Goal: Task Accomplishment & Management: Use online tool/utility

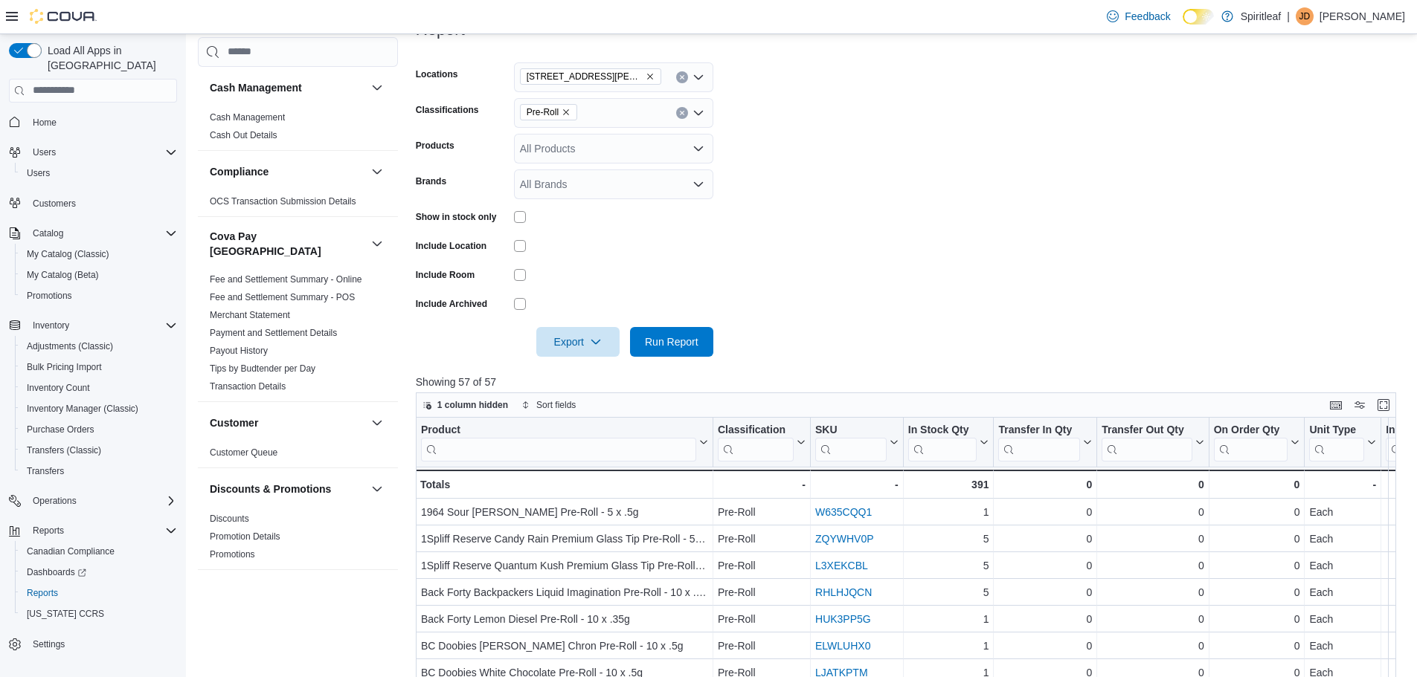
scroll to position [342, 0]
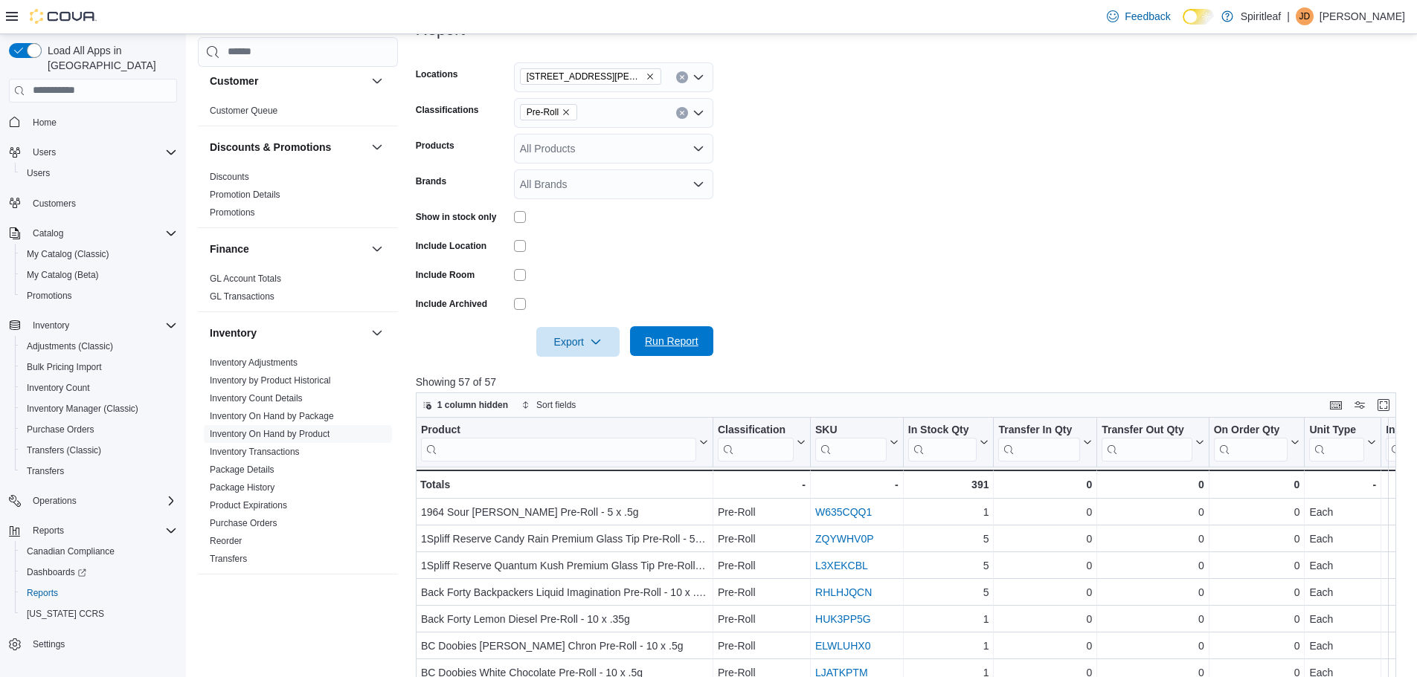
click at [681, 347] on span "Run Report" at bounding box center [672, 341] width 54 height 15
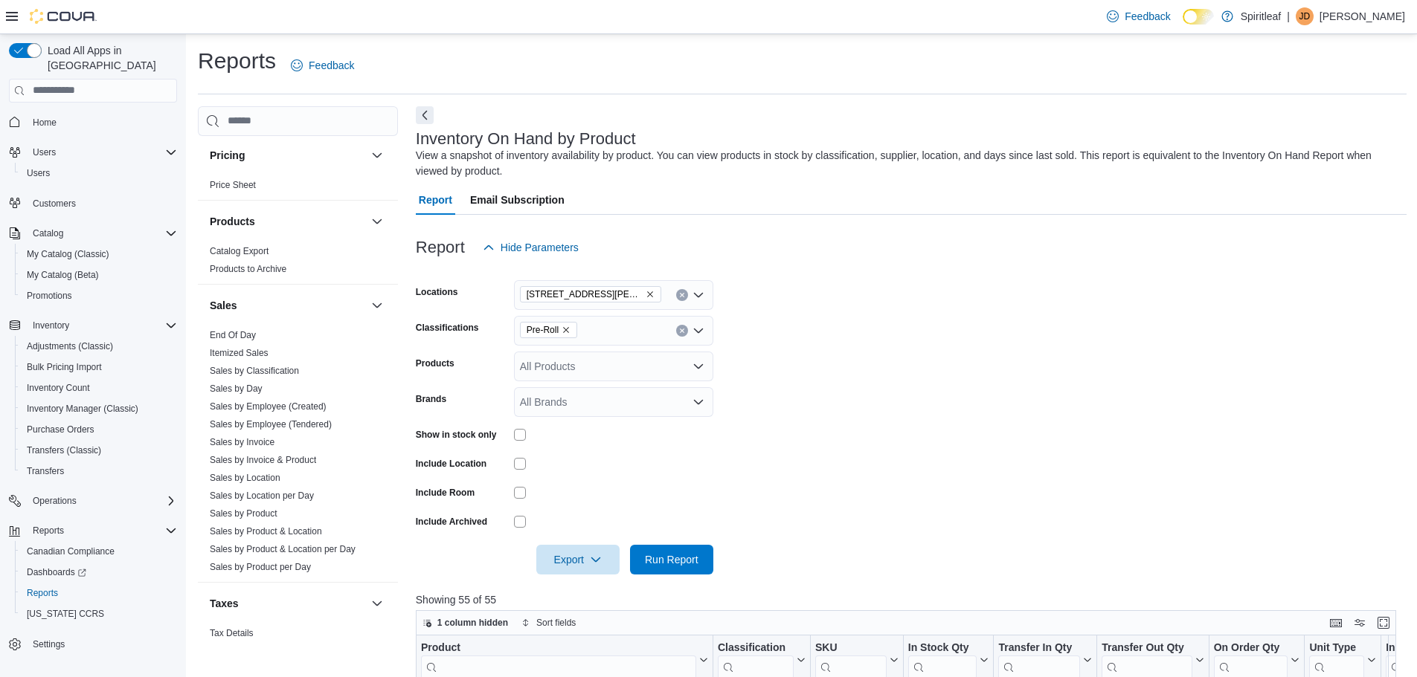
scroll to position [1028, 0]
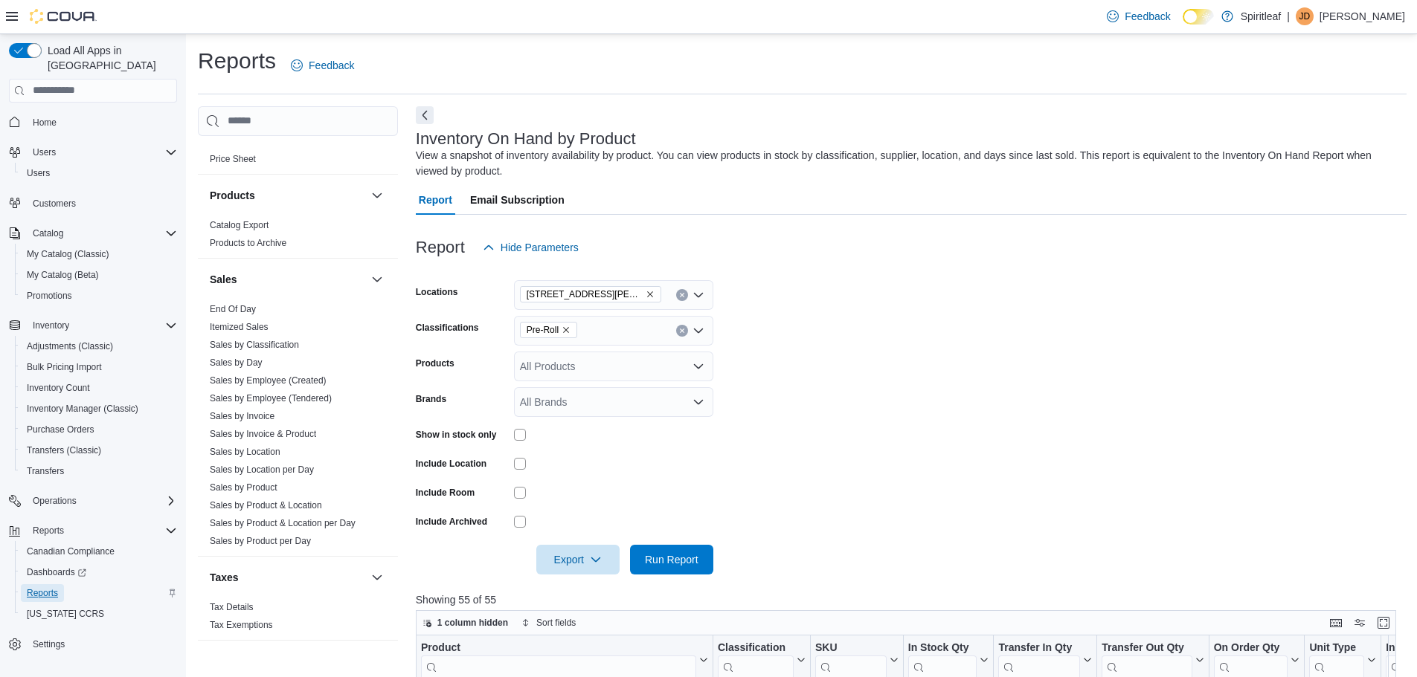
click at [44, 587] on span "Reports" at bounding box center [42, 593] width 31 height 12
click at [309, 393] on link "Sales by Employee (Tendered)" at bounding box center [271, 398] width 122 height 10
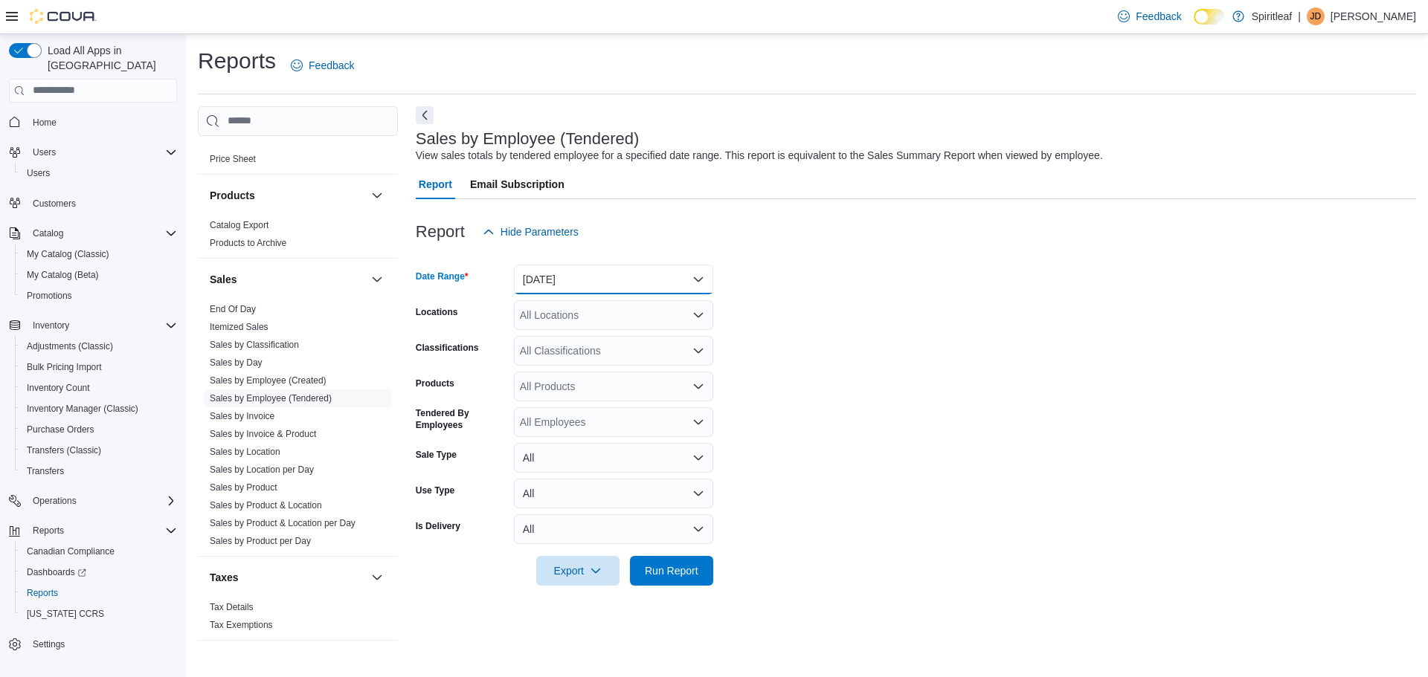
click at [702, 282] on button "[DATE]" at bounding box center [613, 280] width 199 height 30
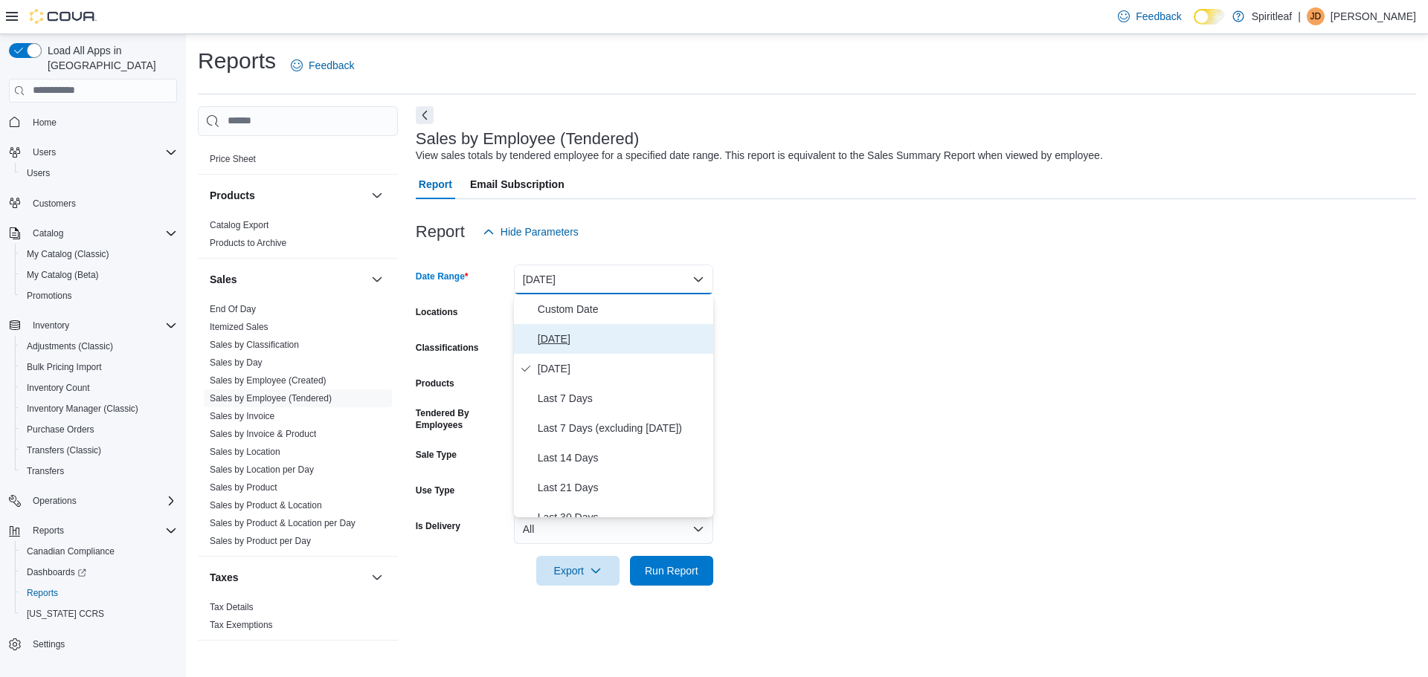
click at [546, 344] on span "[DATE]" at bounding box center [623, 339] width 170 height 18
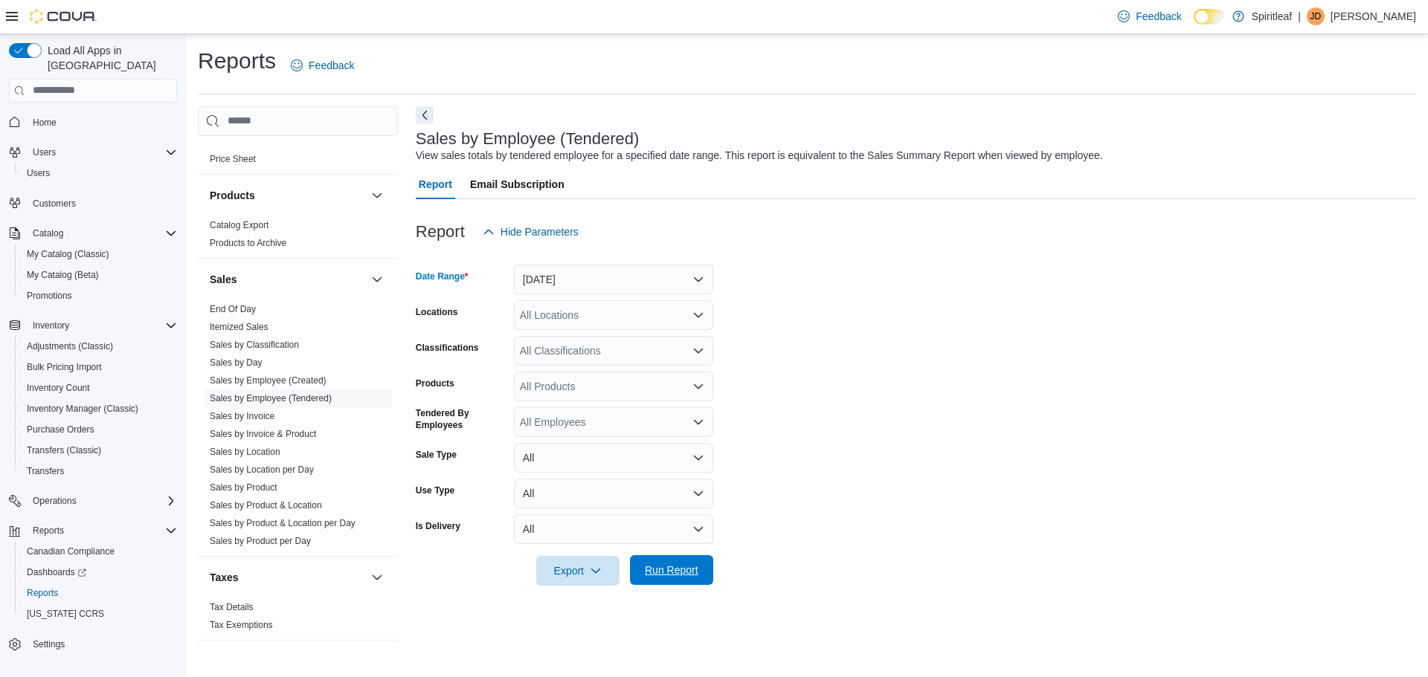
click at [669, 574] on span "Run Report" at bounding box center [672, 570] width 54 height 15
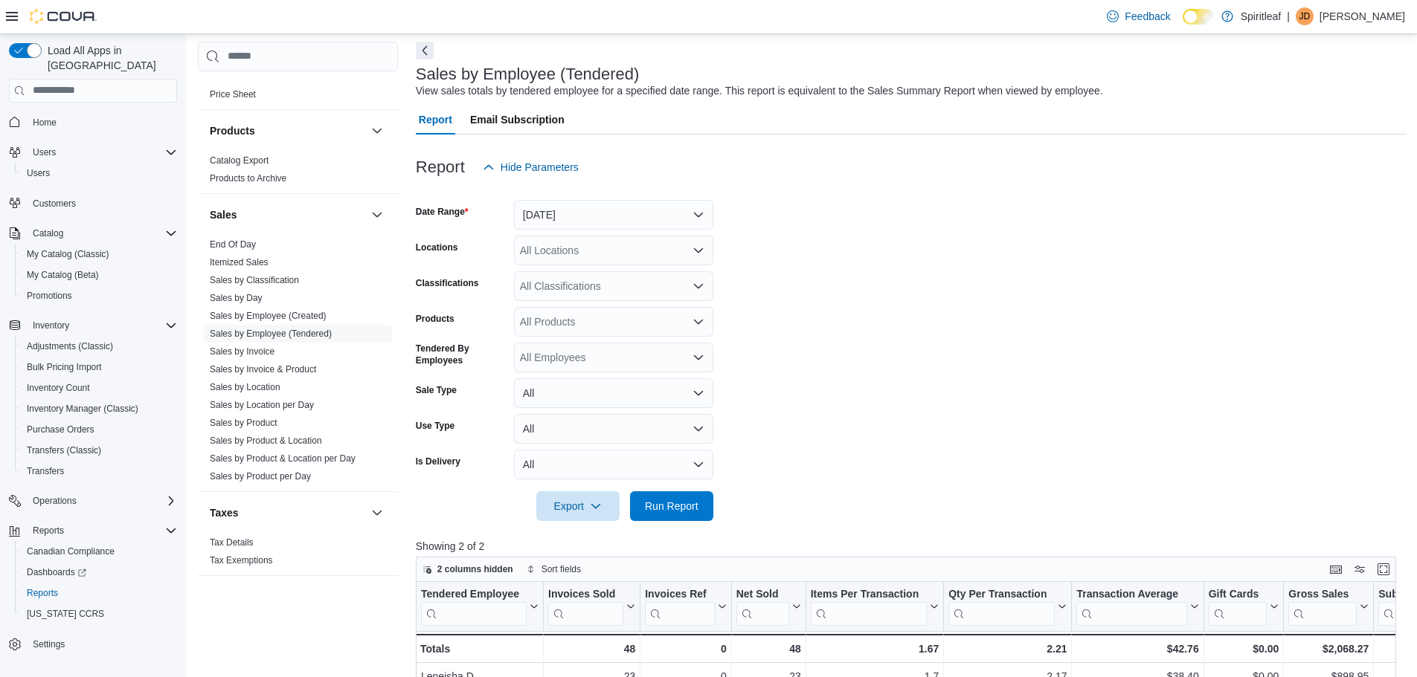
scroll to position [497, 0]
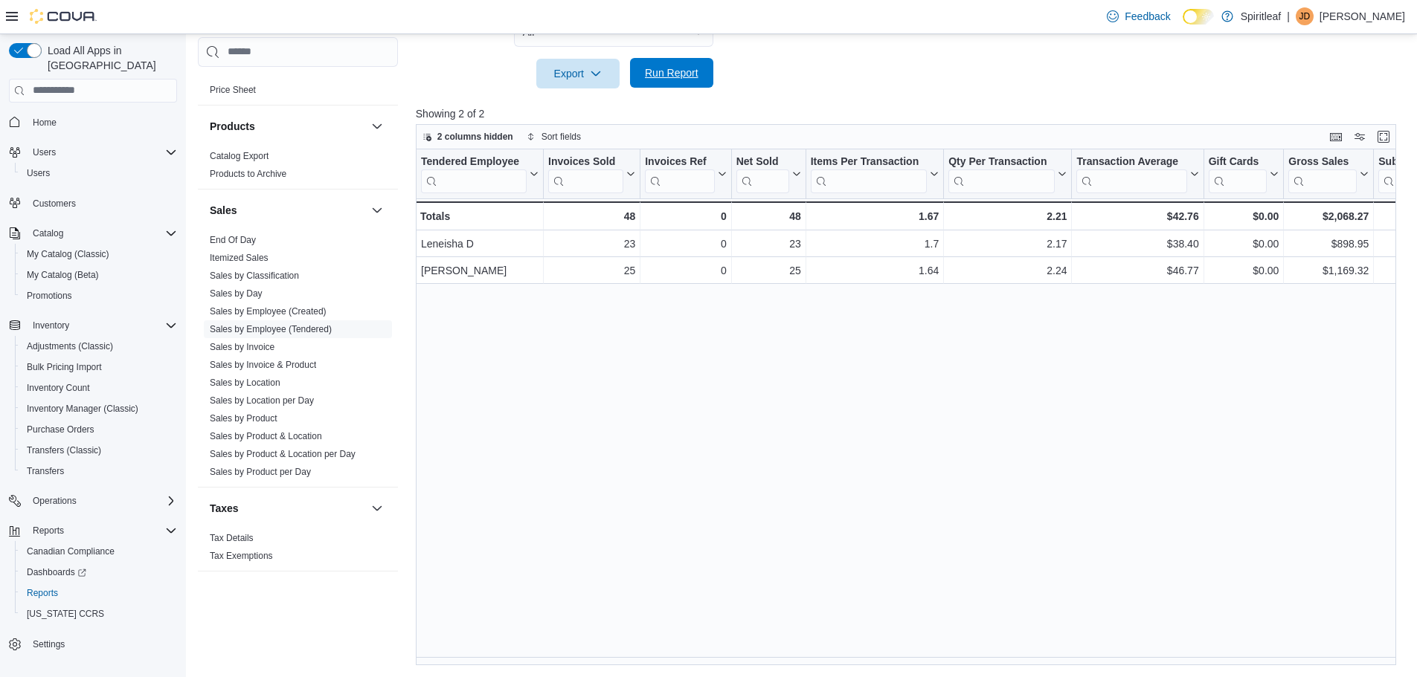
click at [673, 78] on span "Run Report" at bounding box center [672, 72] width 54 height 15
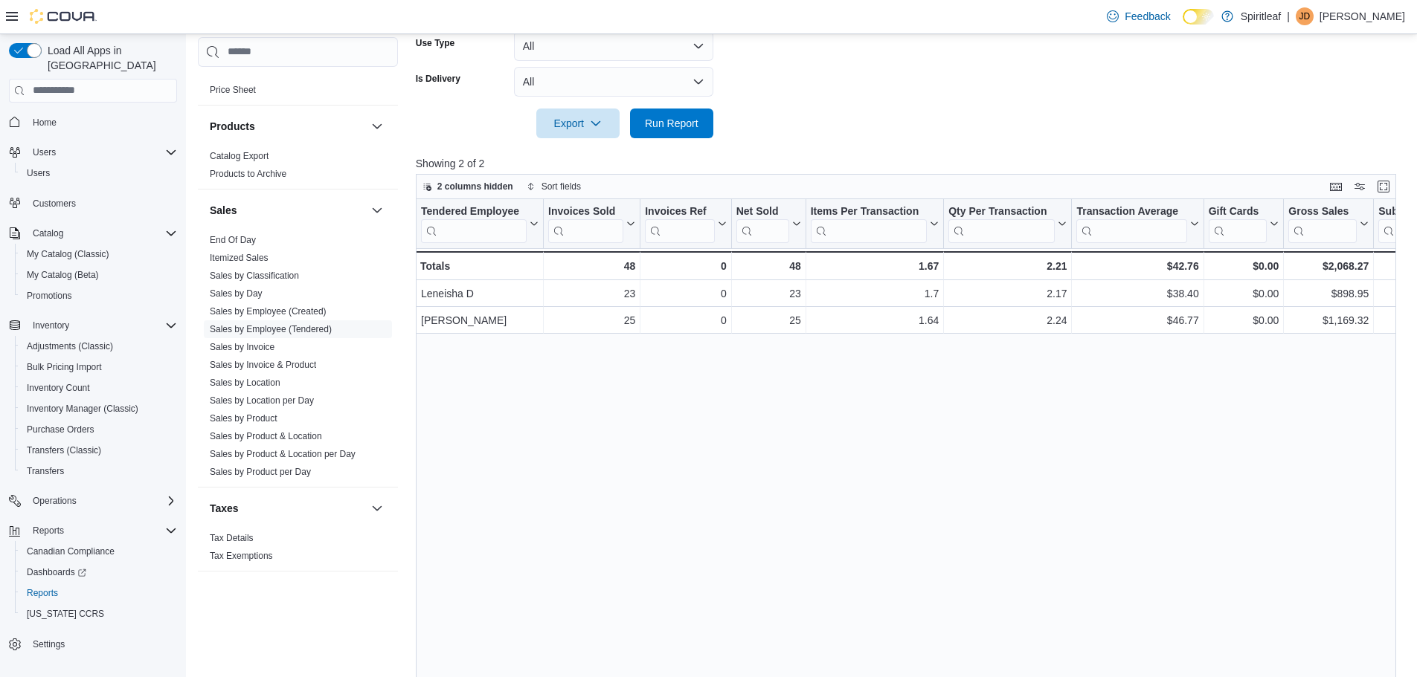
scroll to position [424, 0]
